Goal: Entertainment & Leisure: Consume media (video, audio)

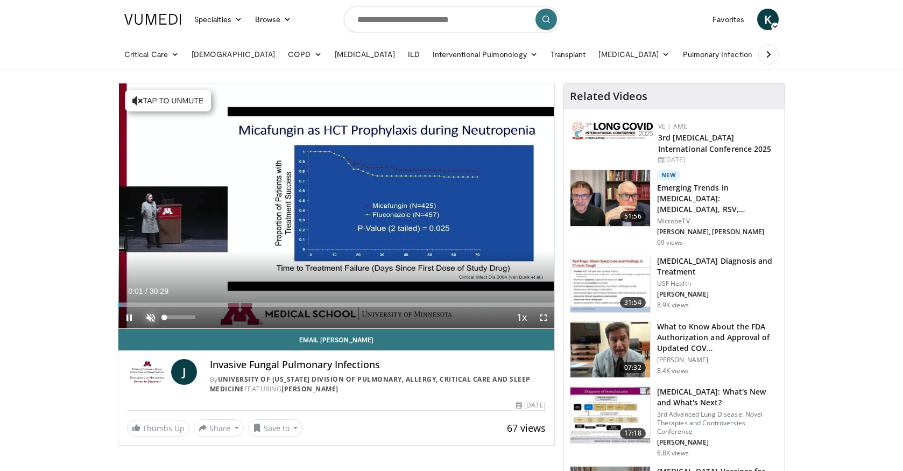
click at [153, 319] on span "Video Player" at bounding box center [151, 318] width 22 height 22
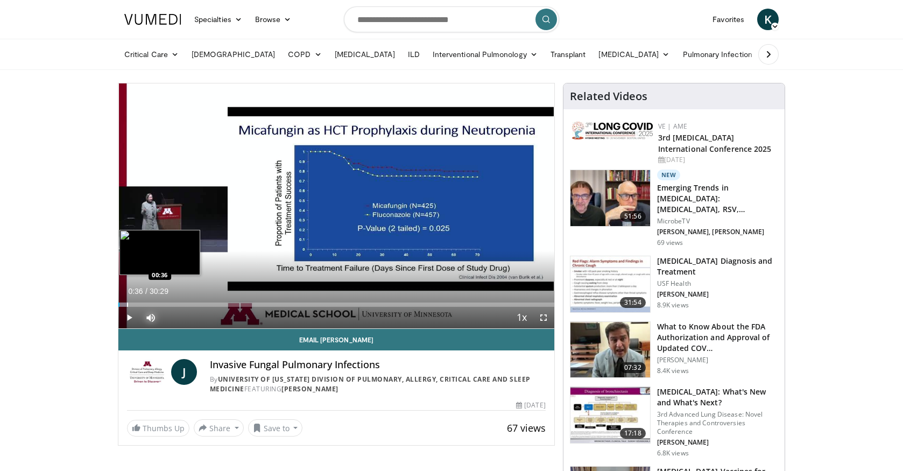
click at [127, 305] on div "Progress Bar" at bounding box center [127, 304] width 1 height 4
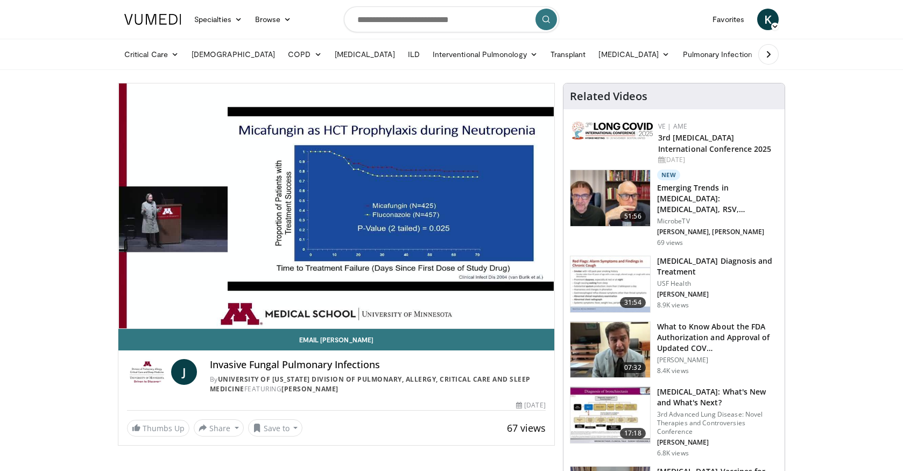
click at [137, 304] on video-js "**********" at bounding box center [336, 205] width 436 height 245
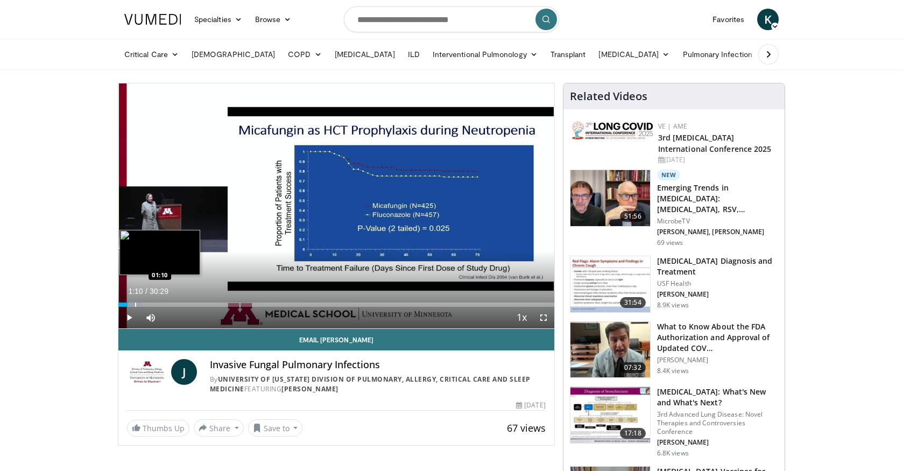
click at [135, 303] on div "Progress Bar" at bounding box center [135, 304] width 1 height 4
click at [147, 301] on div "Loaded : 7.59% 02:01 02:01" at bounding box center [336, 301] width 436 height 10
click at [164, 300] on div "Loaded : 10.30% 02:02 03:14" at bounding box center [336, 301] width 436 height 10
